Goal: Task Accomplishment & Management: Manage account settings

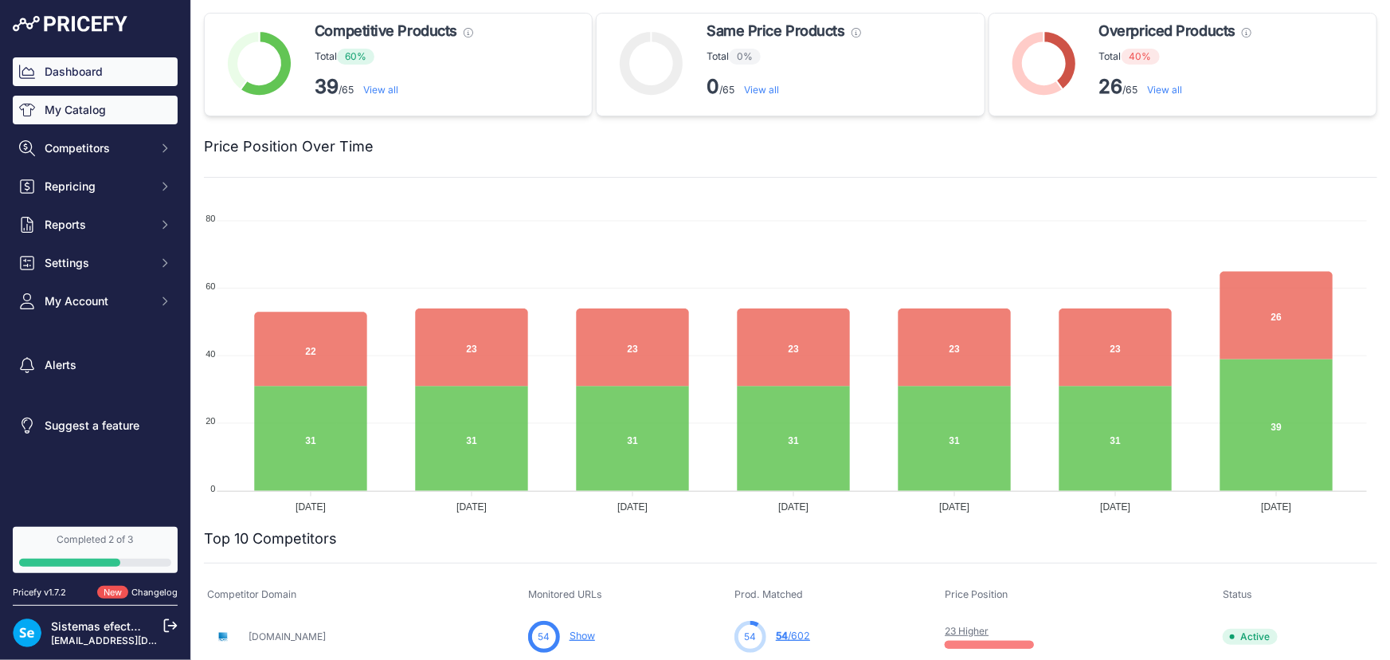
click at [120, 117] on link "My Catalog" at bounding box center [95, 110] width 165 height 29
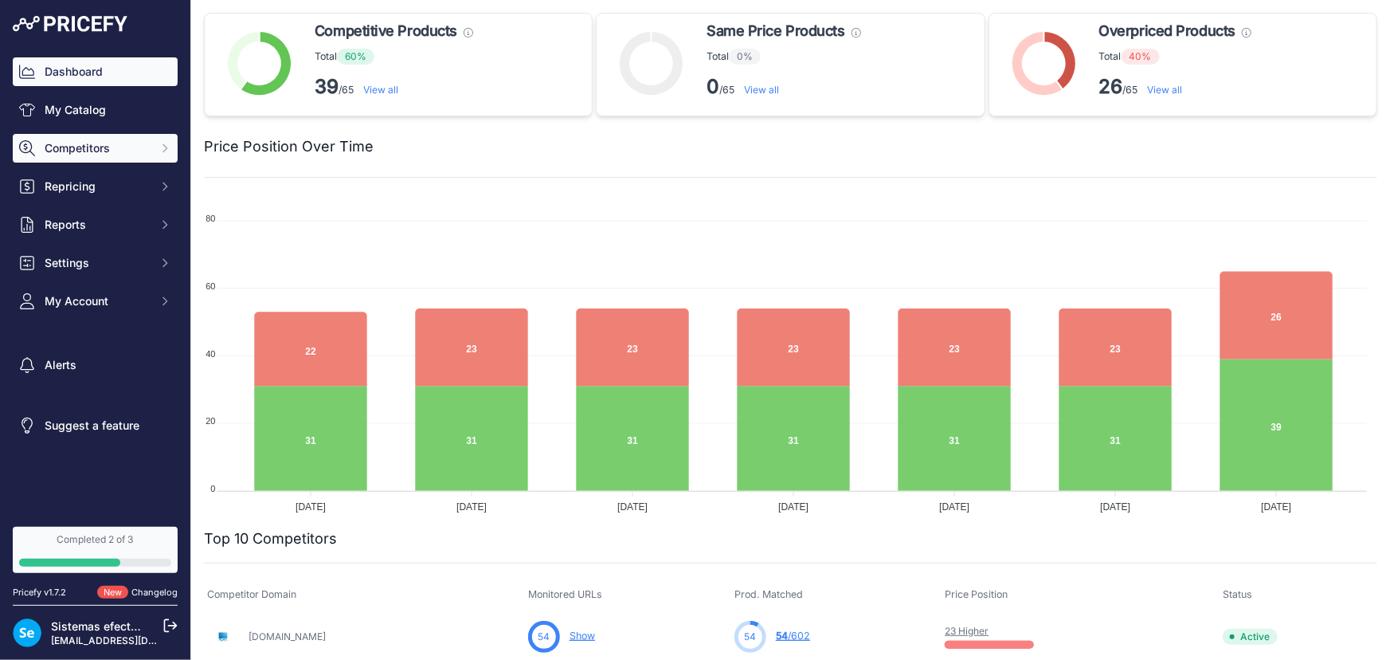
click at [124, 145] on span "Competitors" at bounding box center [97, 148] width 104 height 16
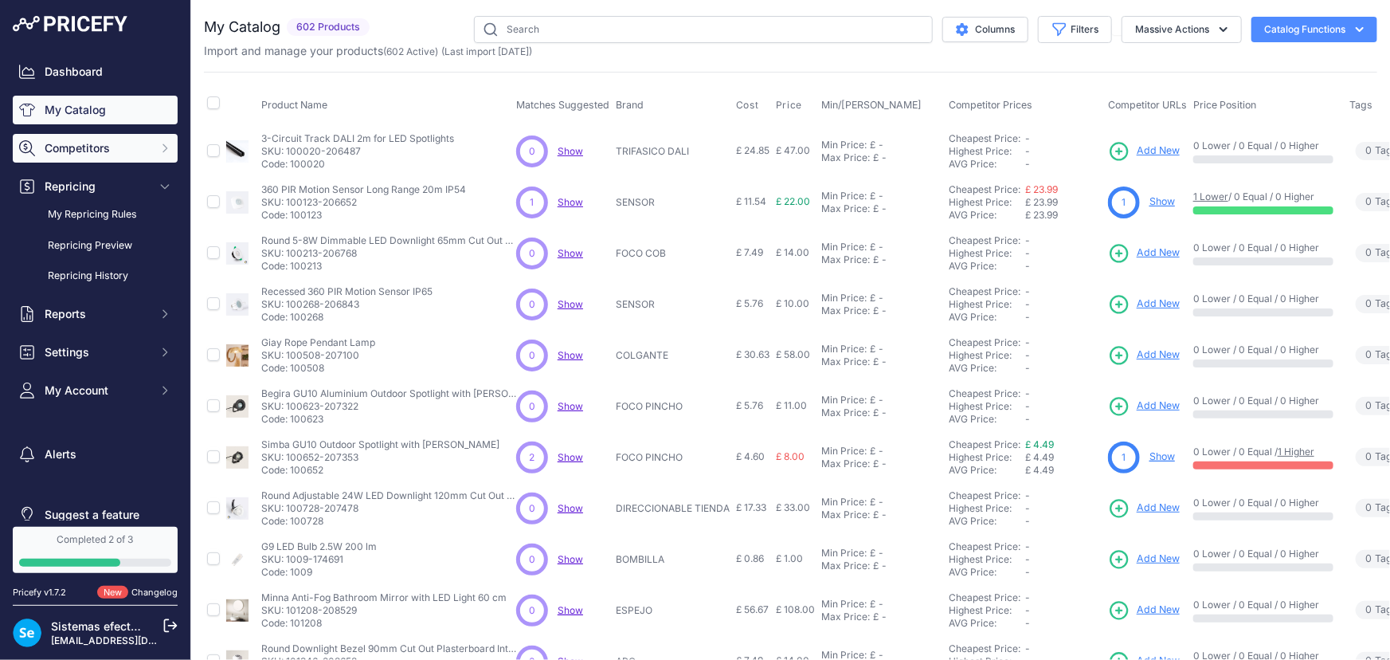
click at [105, 150] on span "Competitors" at bounding box center [97, 148] width 104 height 16
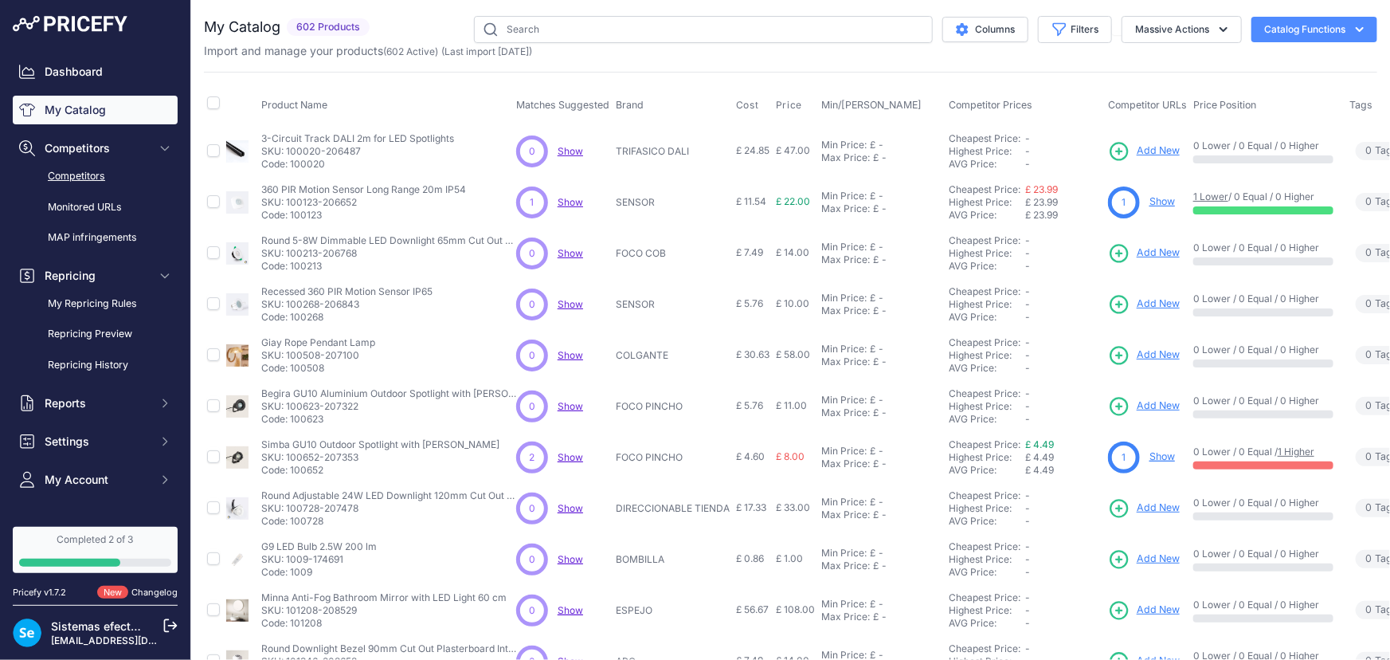
click at [85, 174] on link "Competitors" at bounding box center [95, 177] width 165 height 28
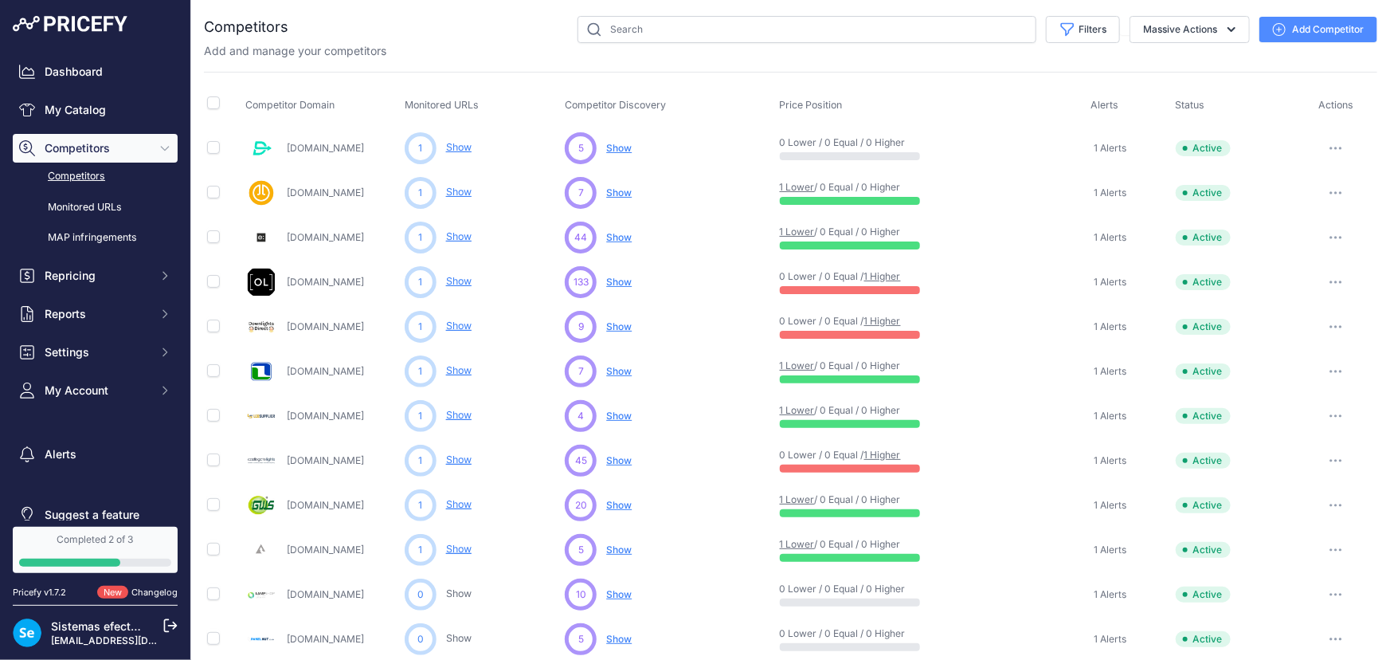
drag, startPoint x: 319, startPoint y: 637, endPoint x: 360, endPoint y: 586, distance: 65.7
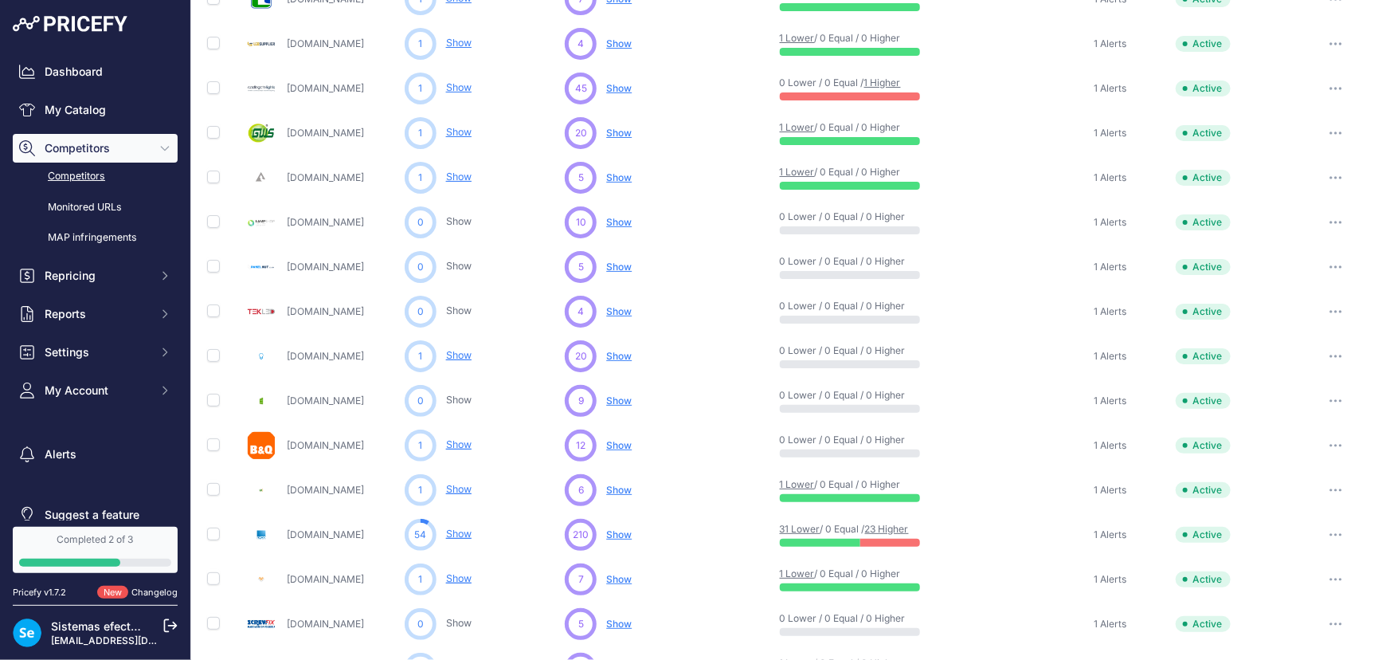
scroll to position [434, 0]
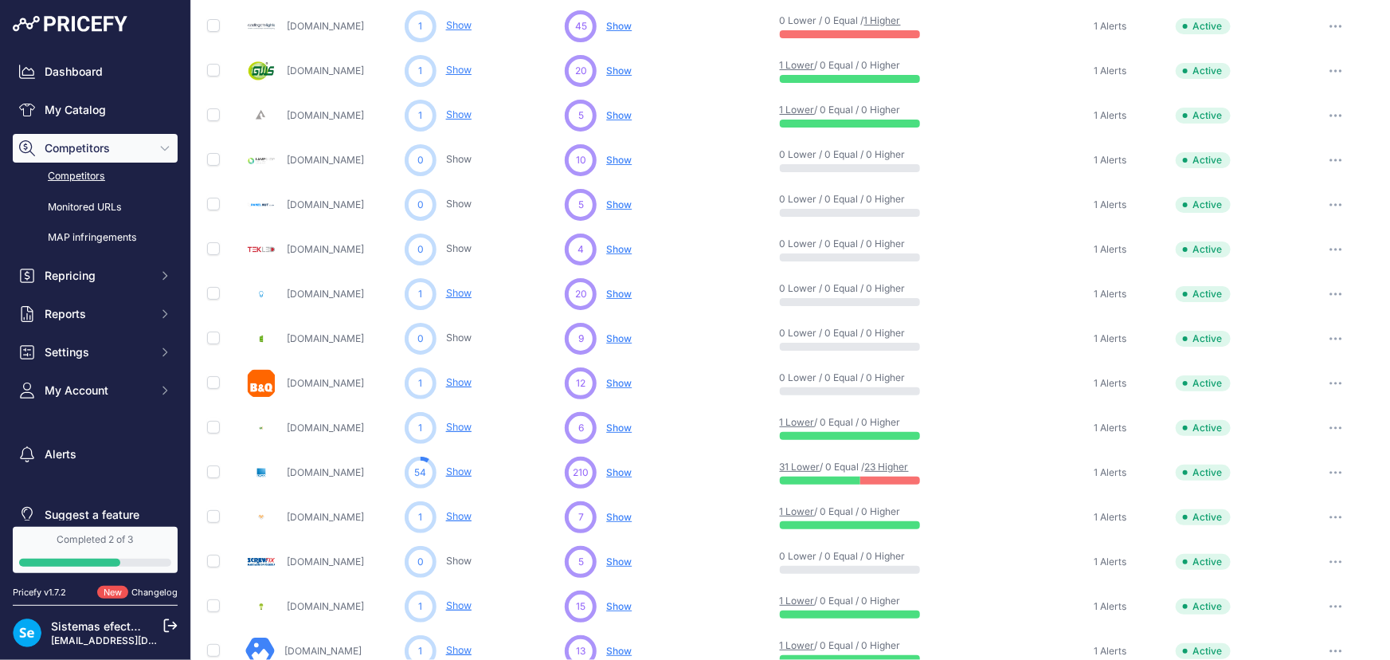
drag, startPoint x: 301, startPoint y: 378, endPoint x: 298, endPoint y: 430, distance: 51.9
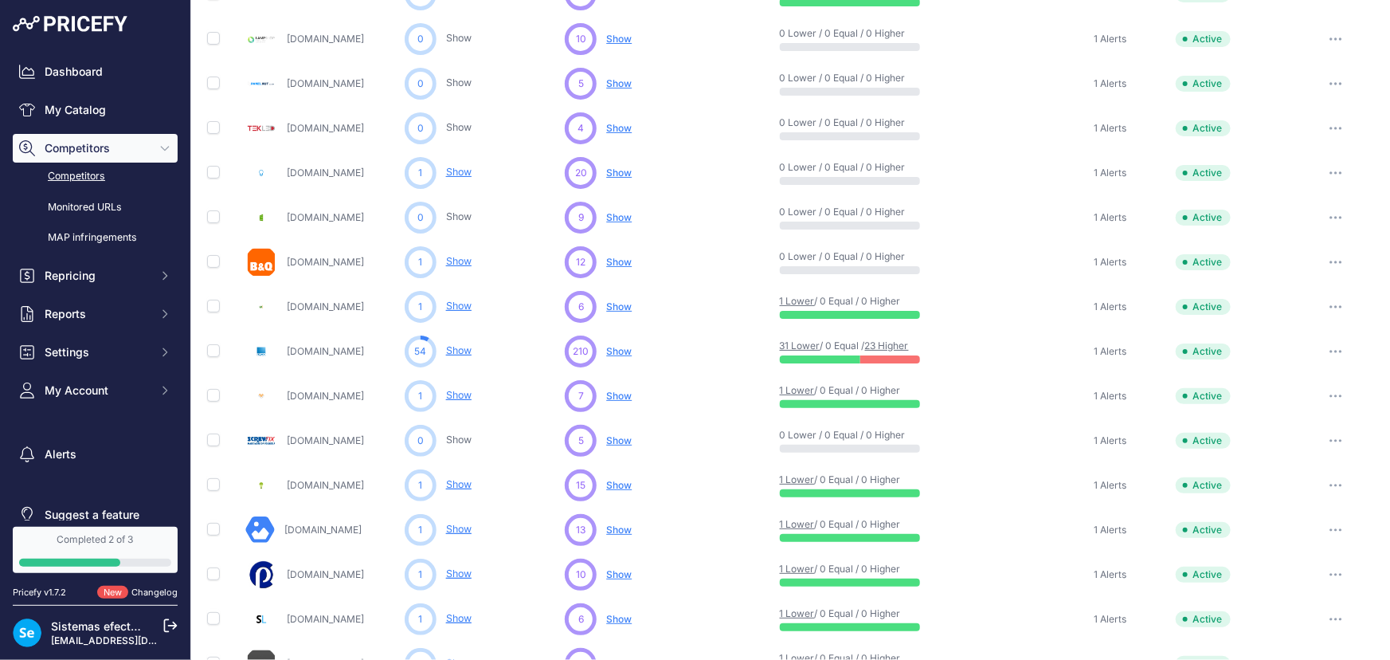
scroll to position [596, 0]
